Goal: Browse casually: Explore the website without a specific task or goal

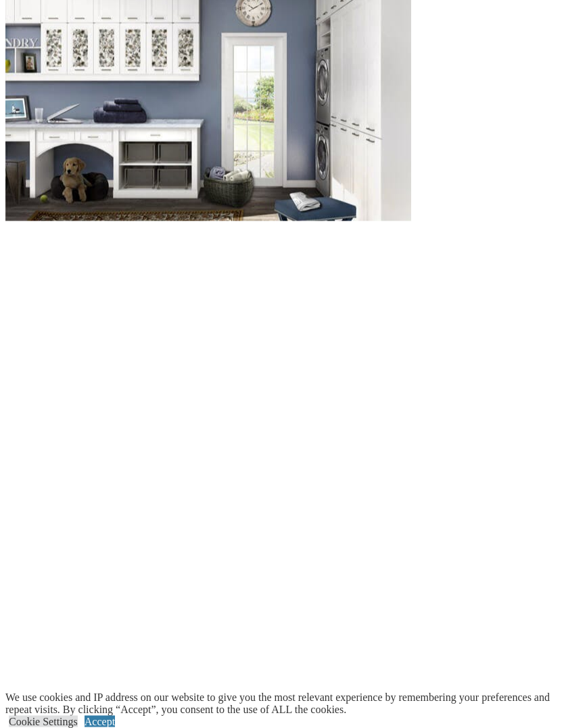
scroll to position [1366, 0]
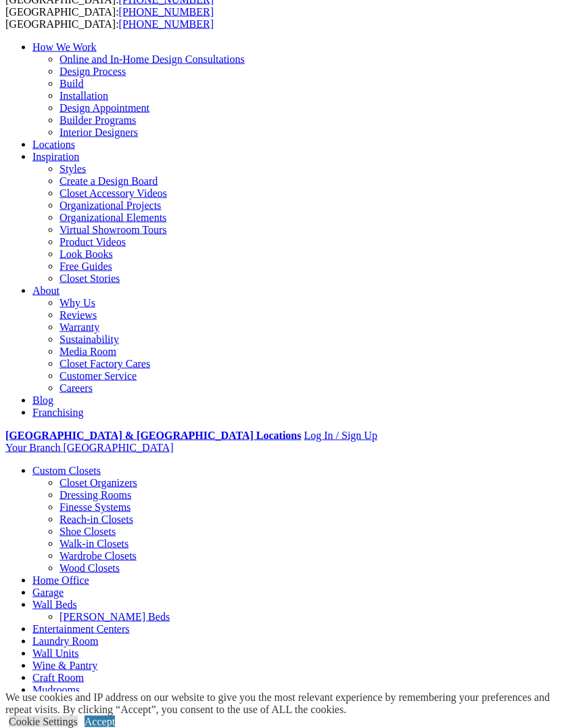
scroll to position [89, 0]
